Goal: Navigation & Orientation: Find specific page/section

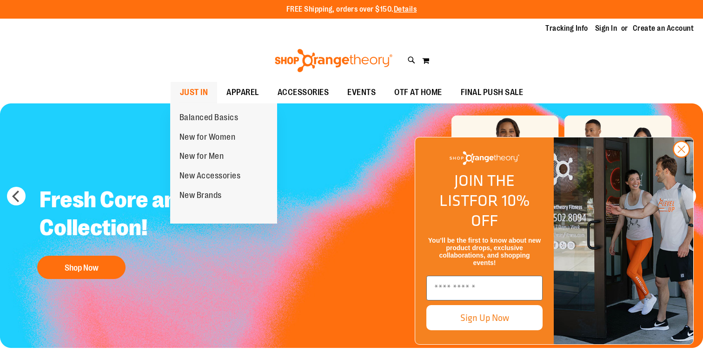
click at [187, 89] on span "JUST IN" at bounding box center [194, 92] width 28 height 21
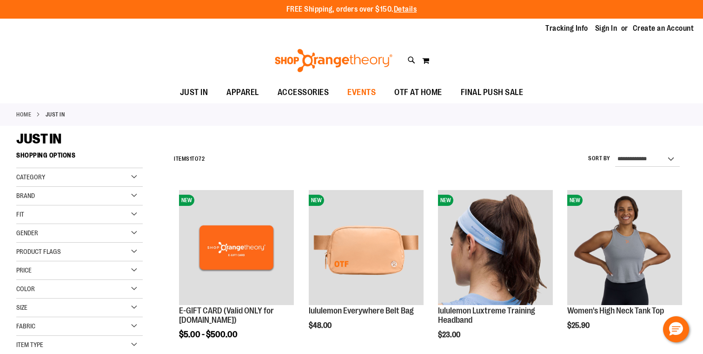
click at [362, 94] on span "EVENTS" at bounding box center [362, 92] width 28 height 21
click at [364, 94] on span "EVENTS" at bounding box center [362, 92] width 28 height 21
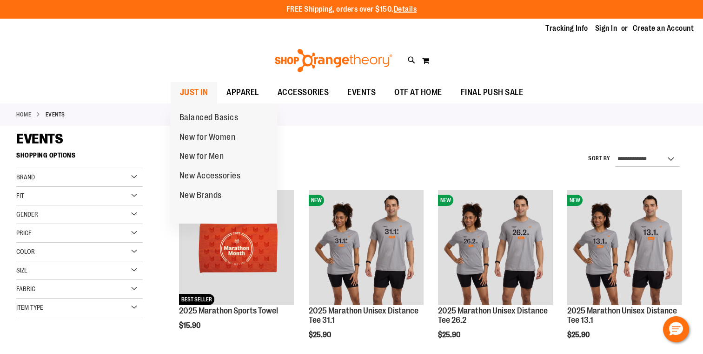
click at [190, 91] on span "JUST IN" at bounding box center [194, 92] width 28 height 21
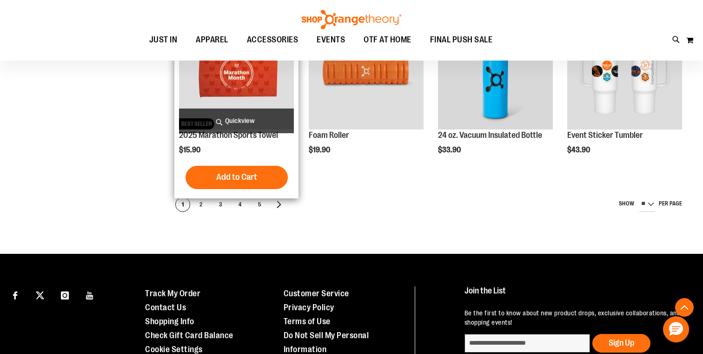
scroll to position [553, 0]
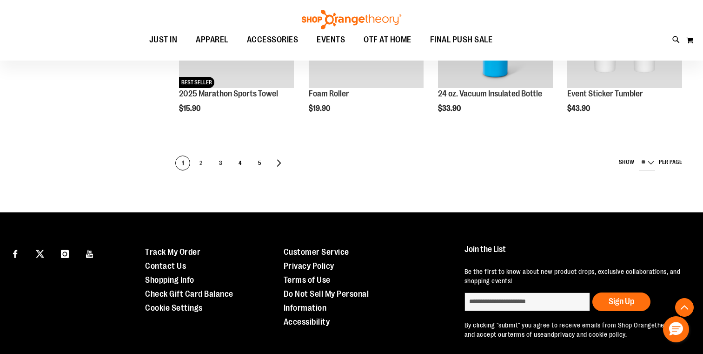
click at [200, 163] on span "2" at bounding box center [201, 163] width 14 height 15
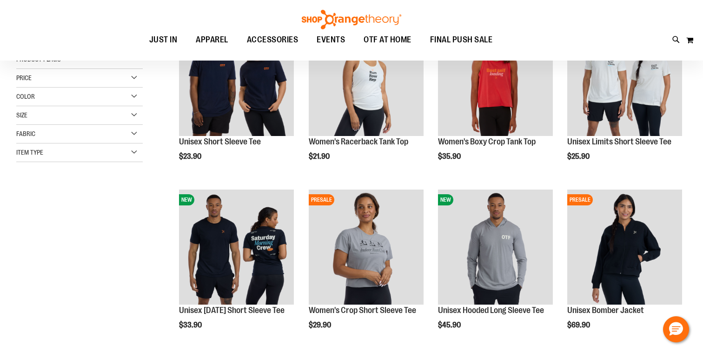
scroll to position [272, 0]
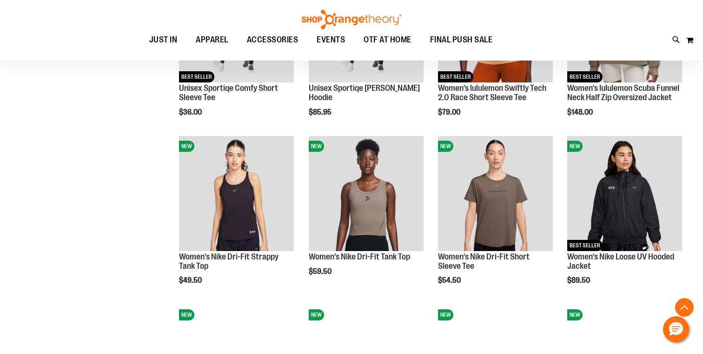
scroll to position [851, 0]
